Goal: Transaction & Acquisition: Purchase product/service

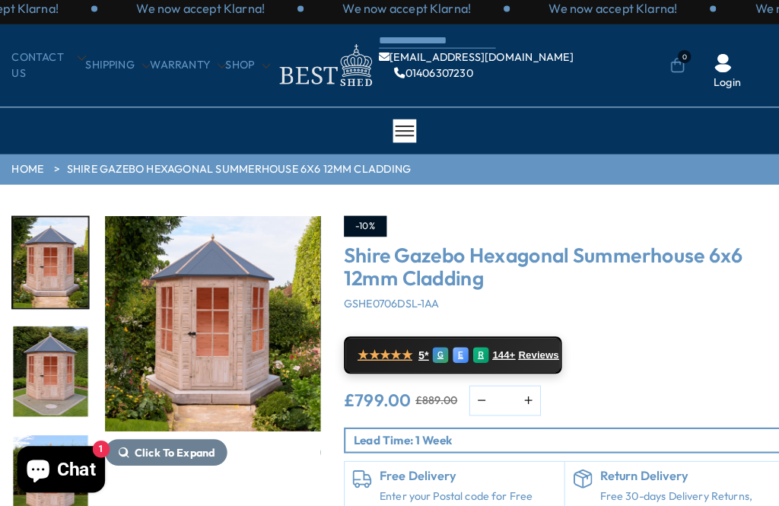
click at [39, 370] on img "14 / 15" at bounding box center [49, 371] width 73 height 88
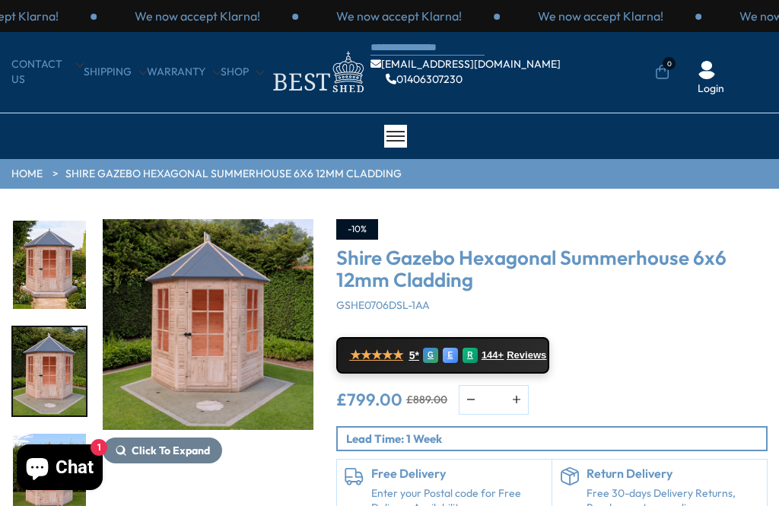
click at [209, 338] on img "14 / 15" at bounding box center [208, 324] width 211 height 211
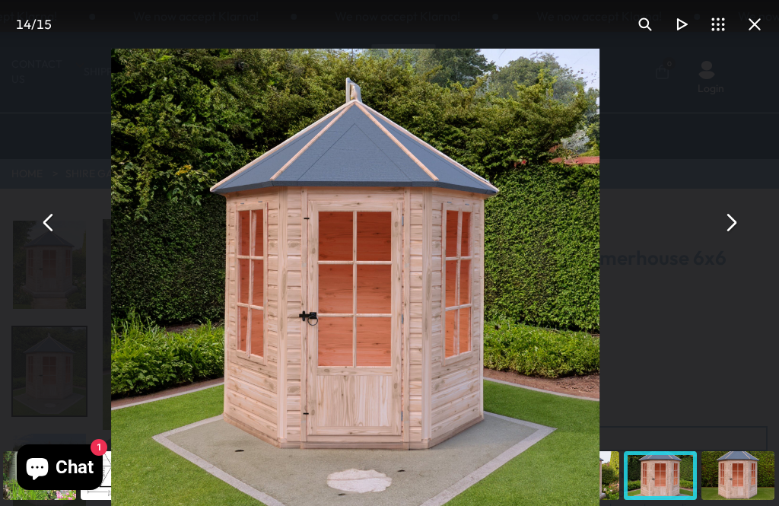
click at [51, 229] on button "You can close this modal content with the ESC key" at bounding box center [48, 223] width 37 height 37
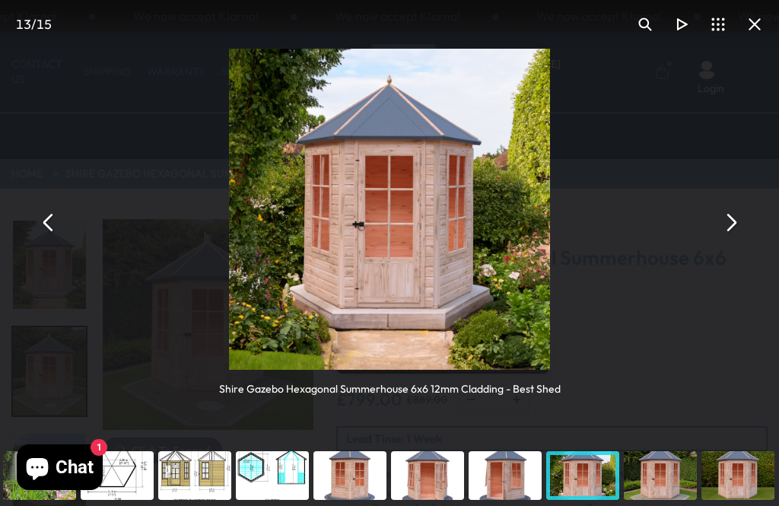
click at [49, 224] on button "You can close this modal content with the ESC key" at bounding box center [48, 223] width 37 height 37
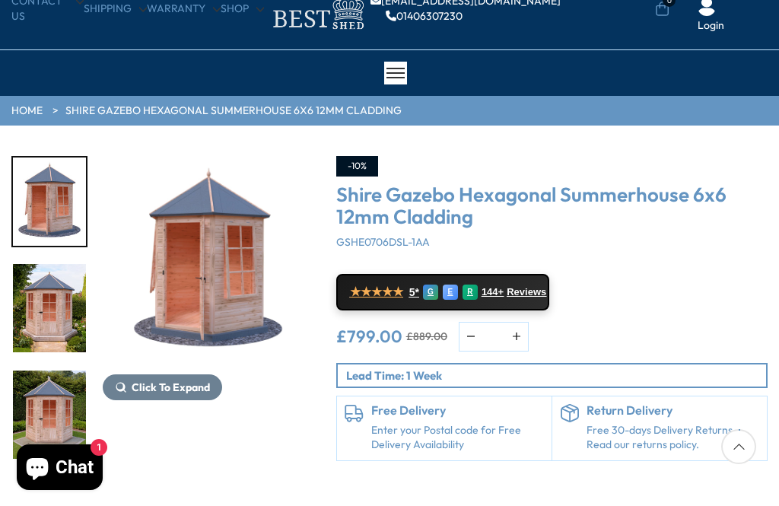
scroll to position [61, 0]
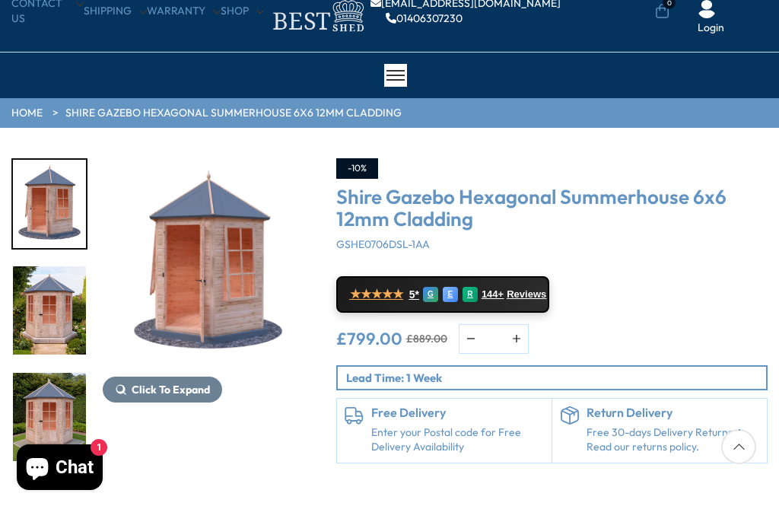
click at [38, 221] on img "12 / 15" at bounding box center [49, 204] width 73 height 88
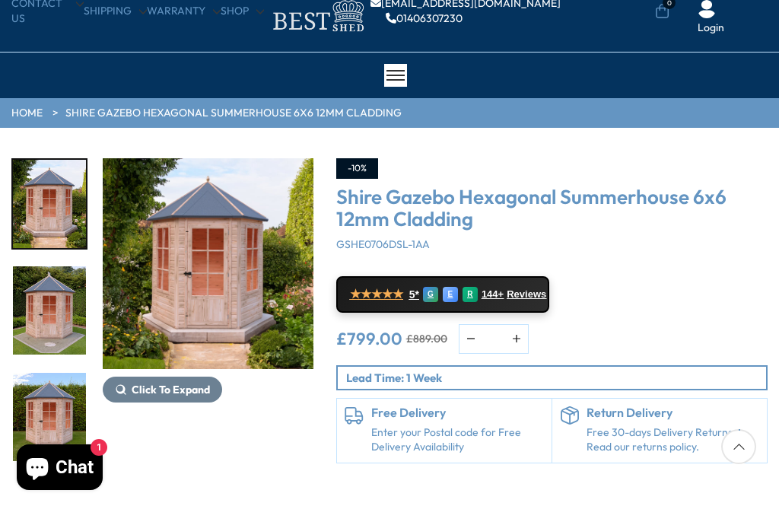
click at [43, 320] on img "14 / 15" at bounding box center [49, 310] width 73 height 88
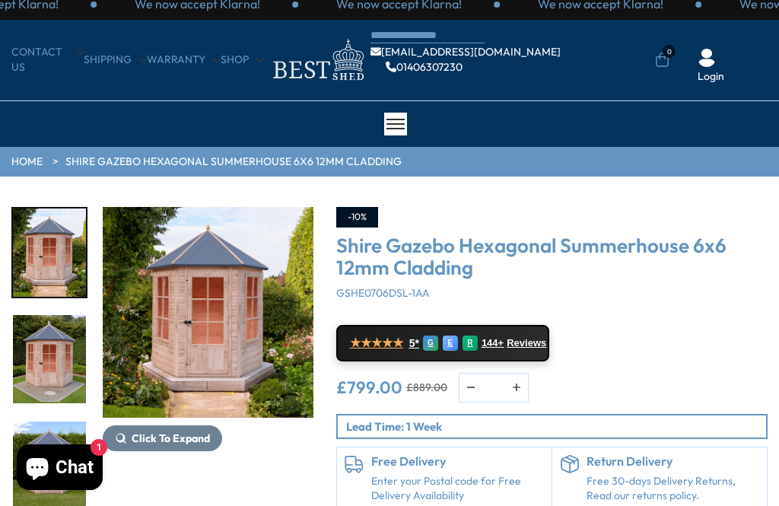
scroll to position [0, 0]
